Goal: Check status

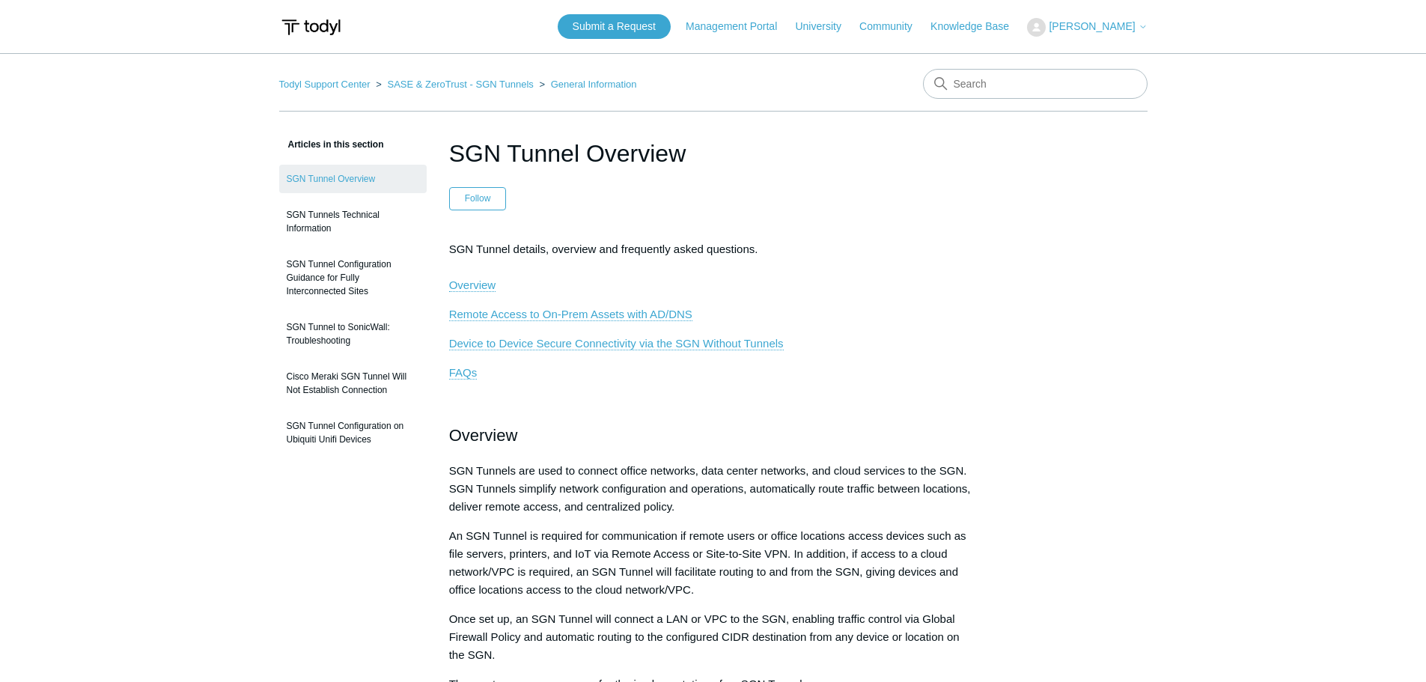
click at [1085, 28] on span "[PERSON_NAME]" at bounding box center [1092, 26] width 86 height 12
click at [1089, 53] on link "My Support Requests" at bounding box center [1101, 59] width 146 height 26
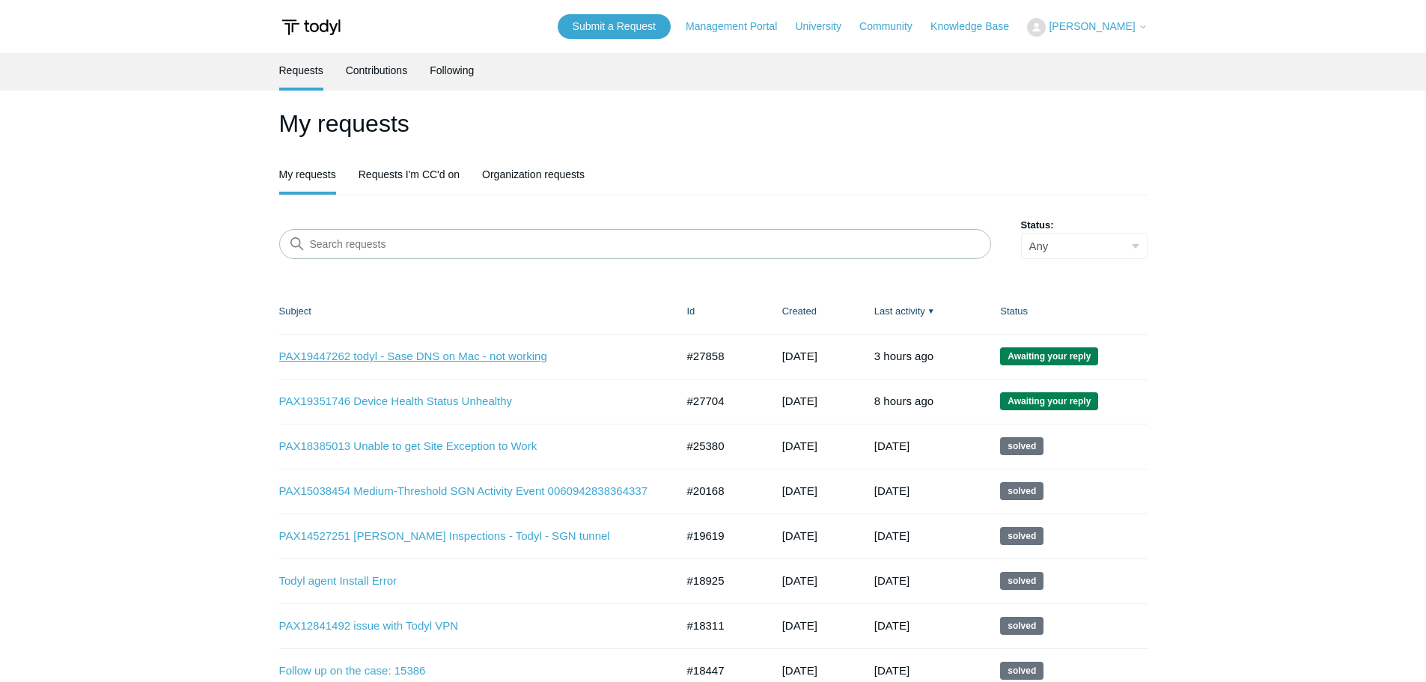
click at [436, 364] on link "PAX19447262 todyl - Sase DNS on Mac - not working" at bounding box center [466, 356] width 374 height 17
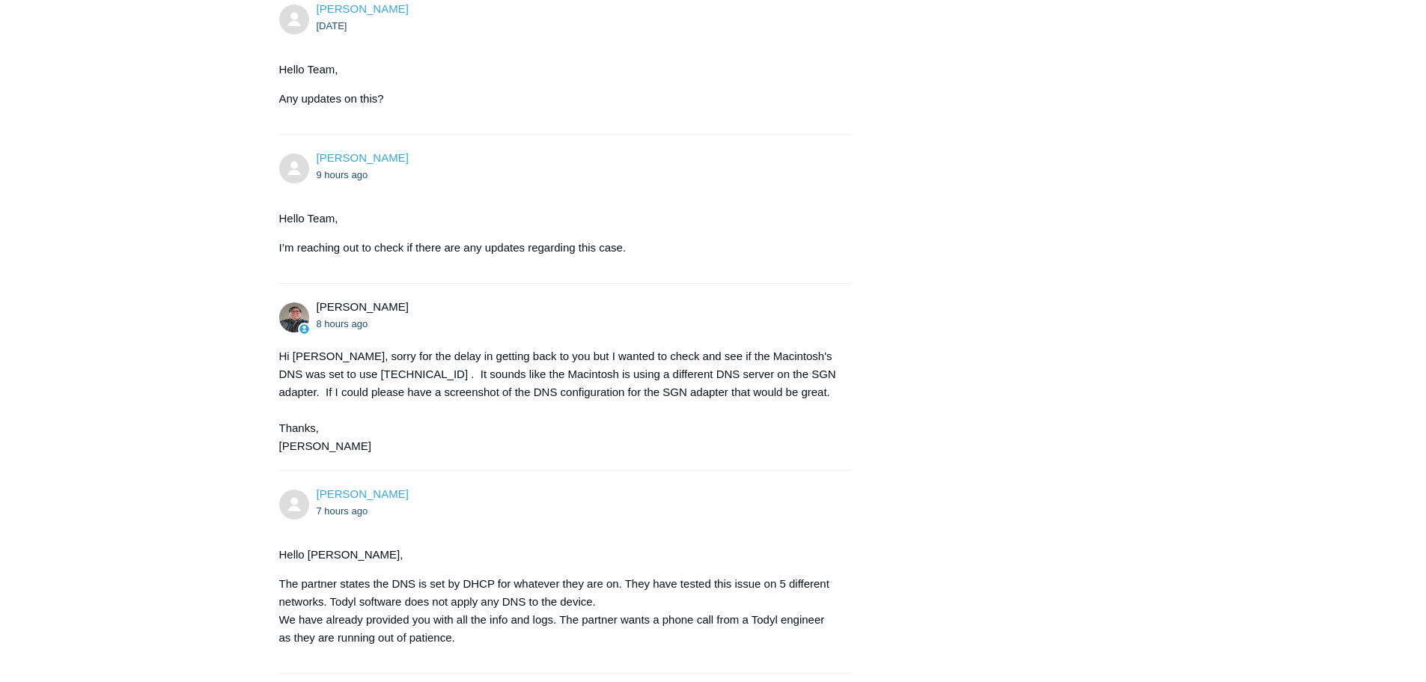
scroll to position [23300, 0]
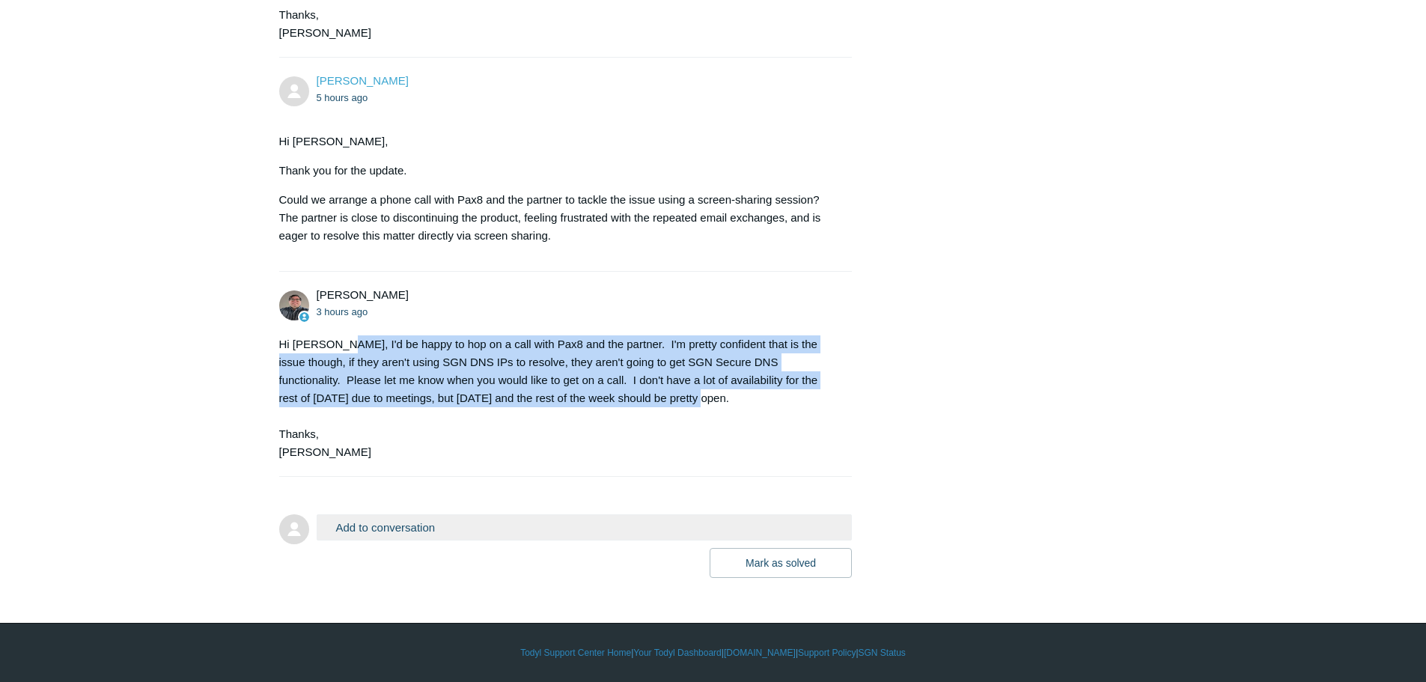
drag, startPoint x: 645, startPoint y: 399, endPoint x: 330, endPoint y: 337, distance: 320.6
click at [330, 337] on div "Hi [PERSON_NAME], I'd be happy to hop on a call with Pax8 and the partner. I'm …" at bounding box center [558, 398] width 559 height 126
copy div "I'd be happy to hop on a call with Pax8 and the partner. I'm pretty confident t…"
